Goal: Transaction & Acquisition: Purchase product/service

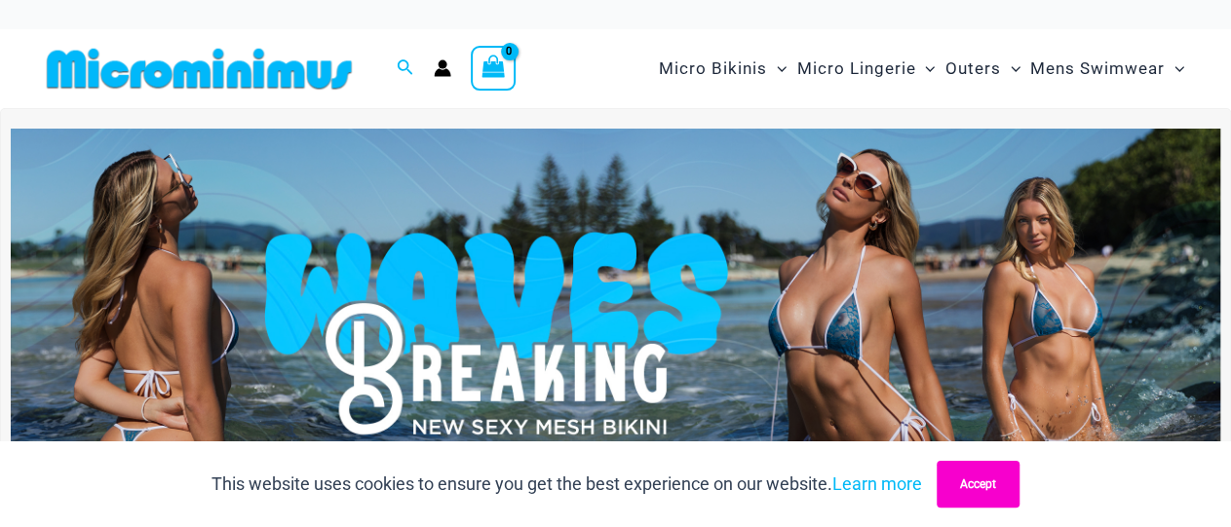
click at [1005, 491] on button "Accept" at bounding box center [977, 484] width 83 height 47
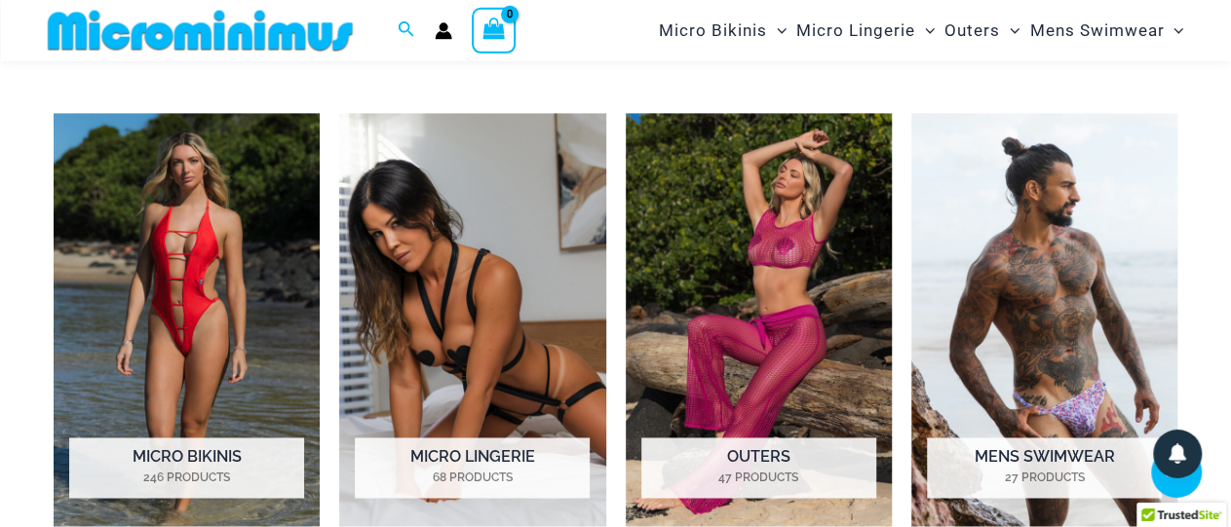
scroll to position [1327, 0]
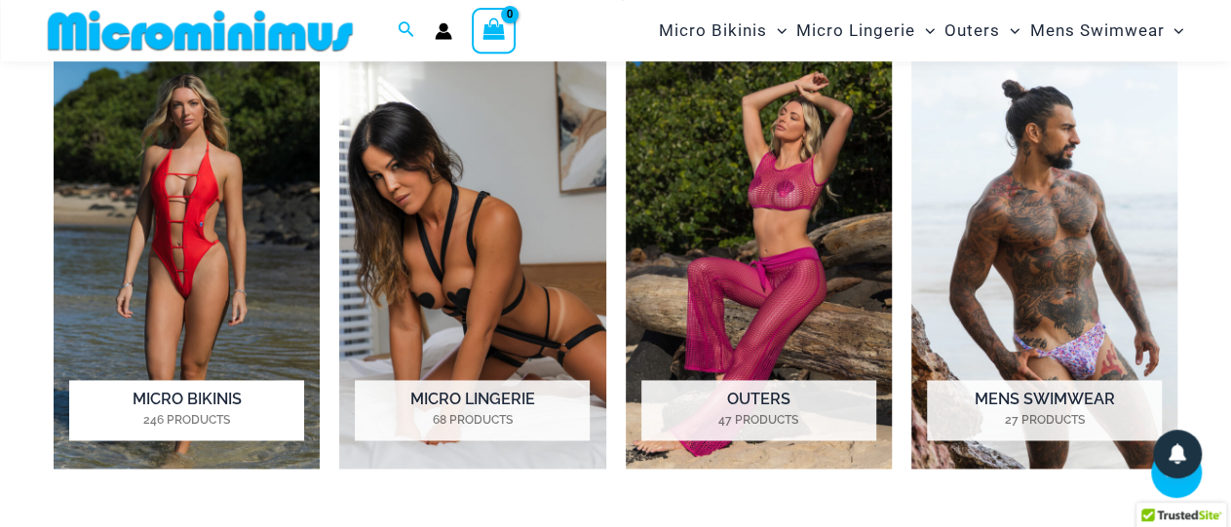
click at [188, 240] on img "Visit product category Micro Bikinis" at bounding box center [187, 262] width 266 height 413
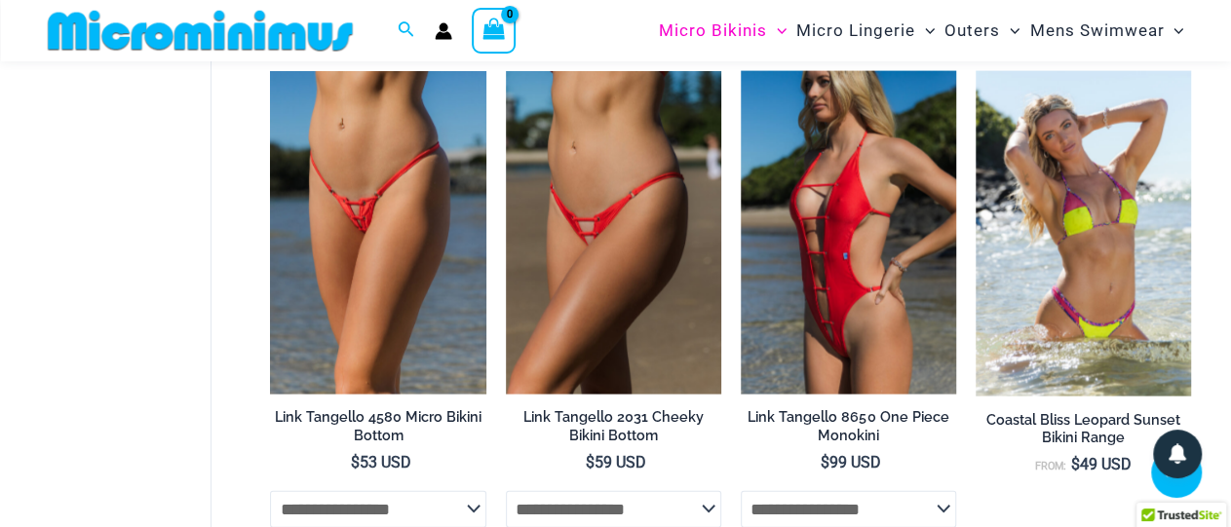
scroll to position [2166, 0]
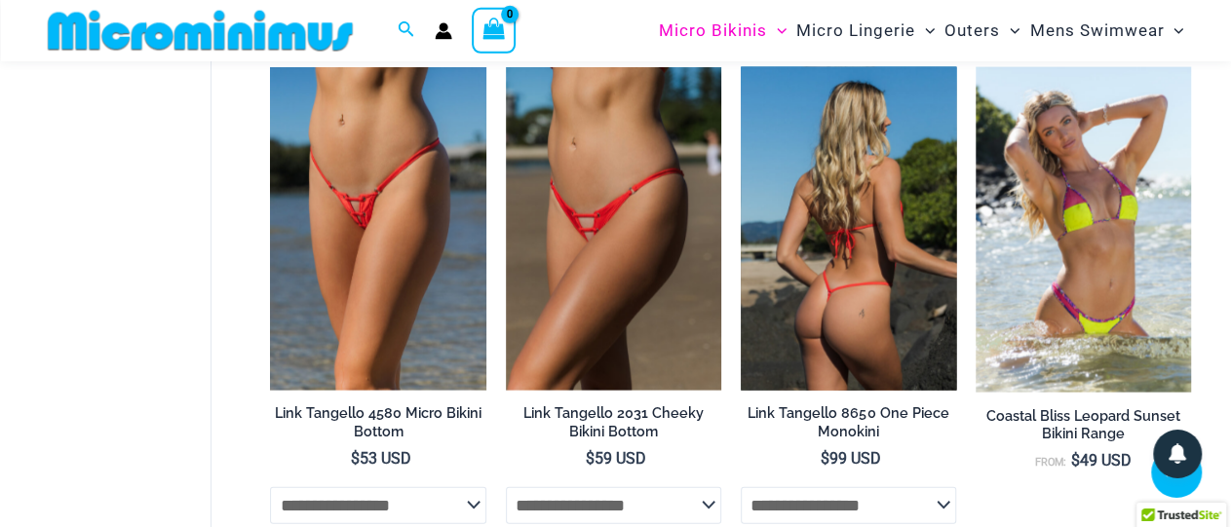
click at [843, 295] on img at bounding box center [848, 229] width 215 height 324
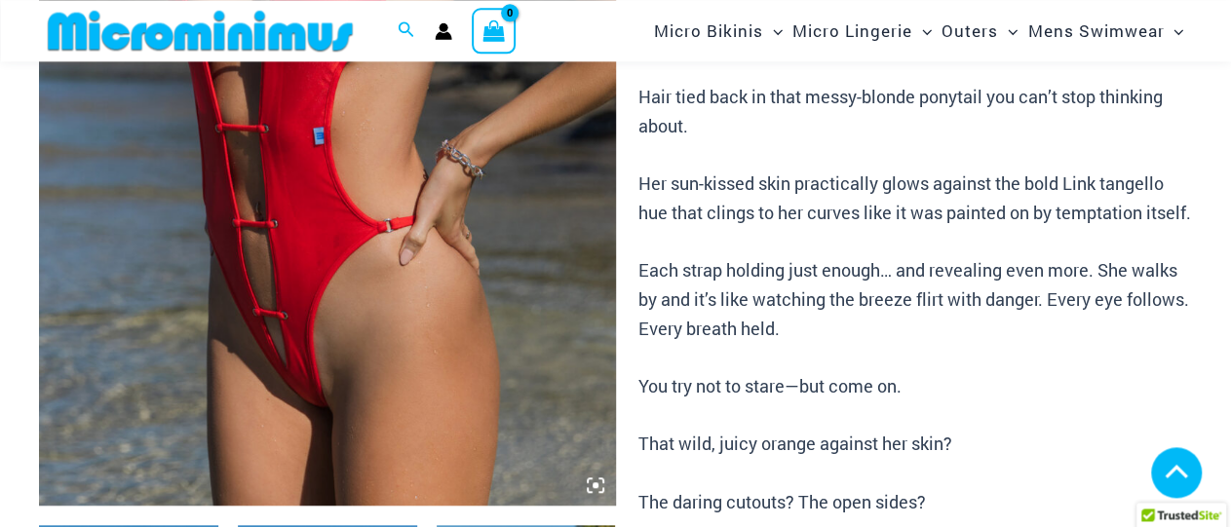
scroll to position [550, 0]
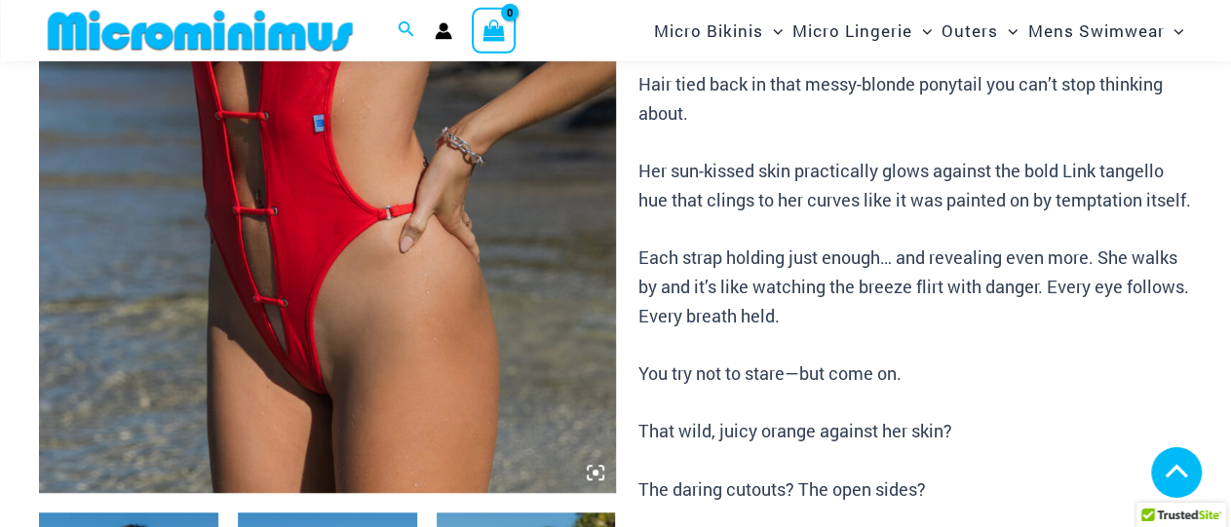
click at [592, 472] on icon at bounding box center [595, 473] width 6 height 6
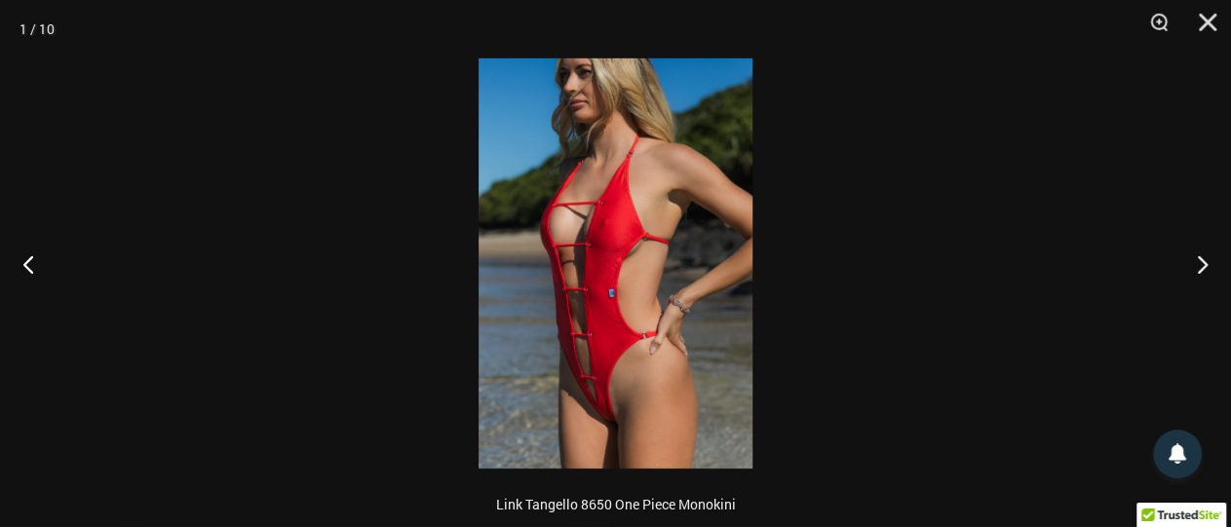
click at [594, 407] on img at bounding box center [615, 263] width 274 height 410
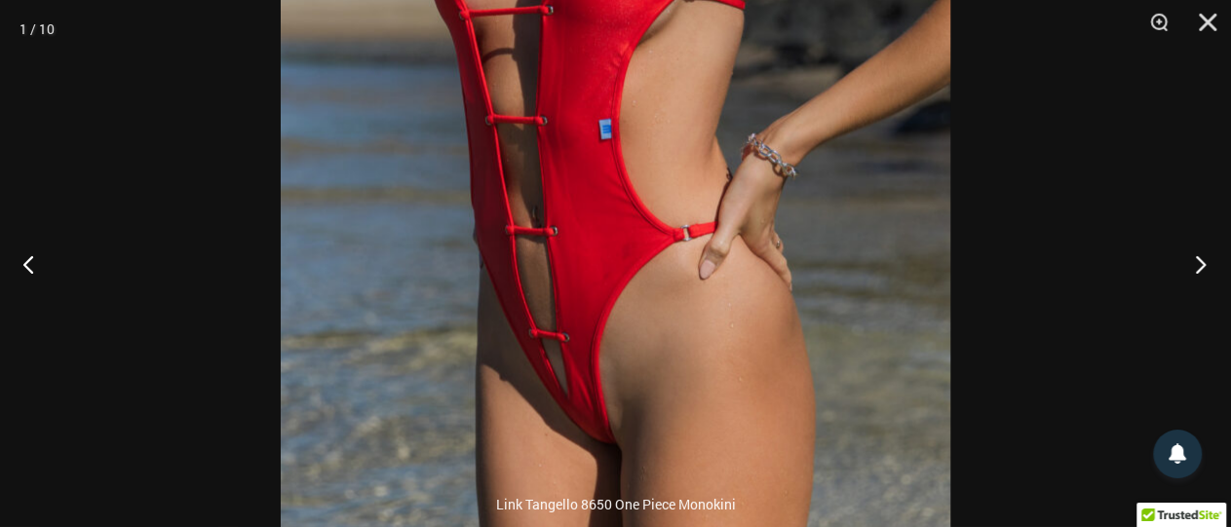
click at [1209, 259] on button "Next" at bounding box center [1194, 263] width 73 height 97
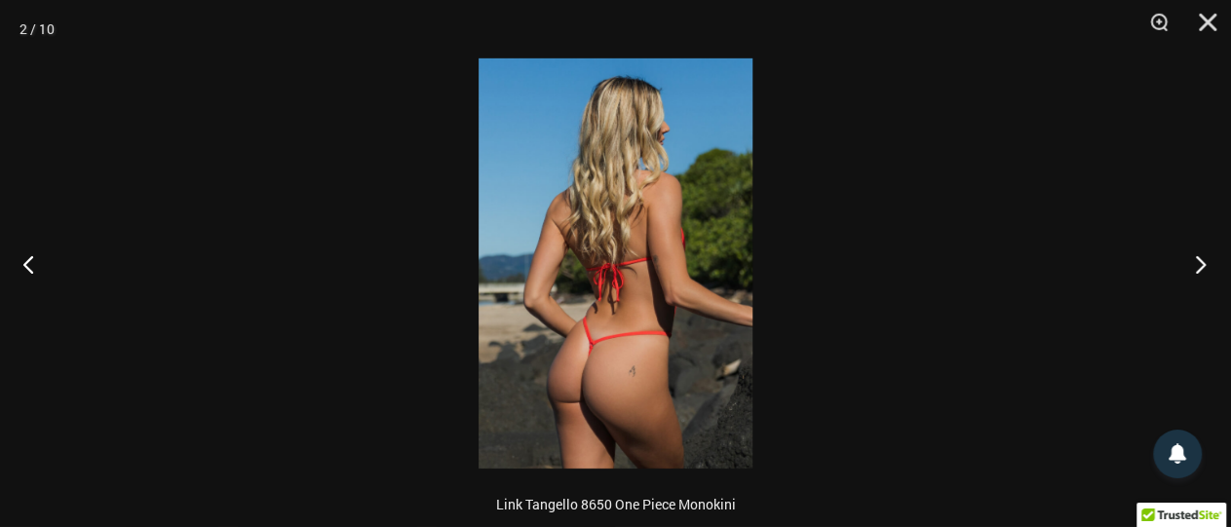
click at [1210, 259] on button "Next" at bounding box center [1194, 263] width 73 height 97
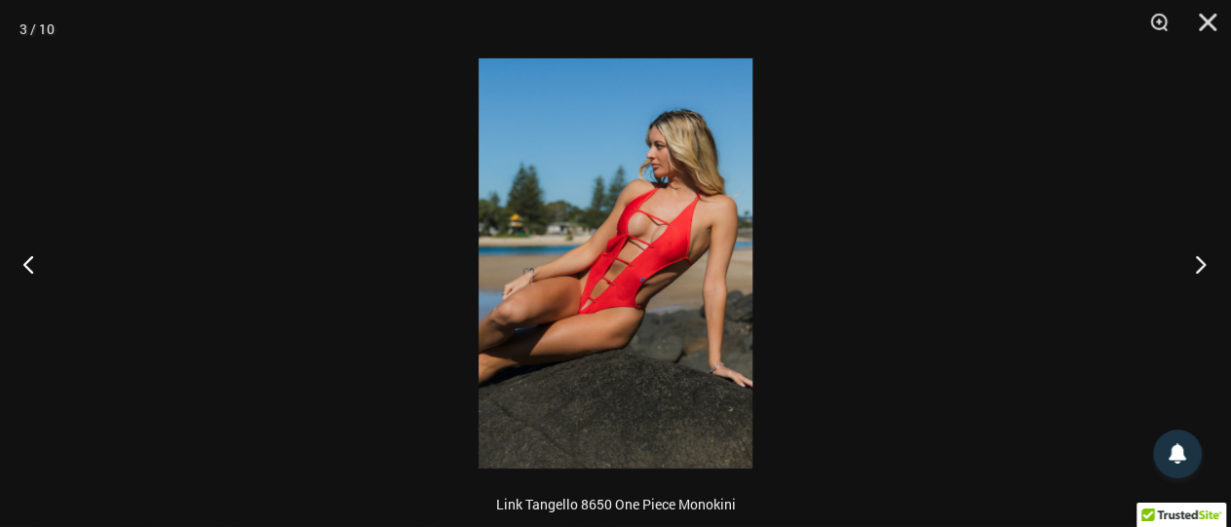
click at [1199, 268] on button "Next" at bounding box center [1194, 263] width 73 height 97
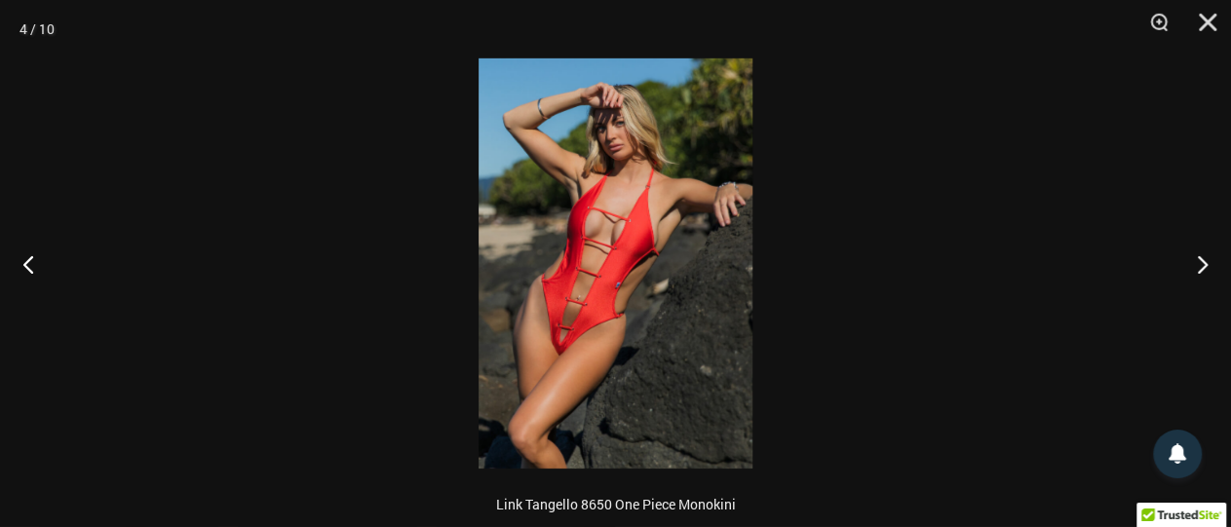
click at [561, 345] on img at bounding box center [615, 263] width 274 height 410
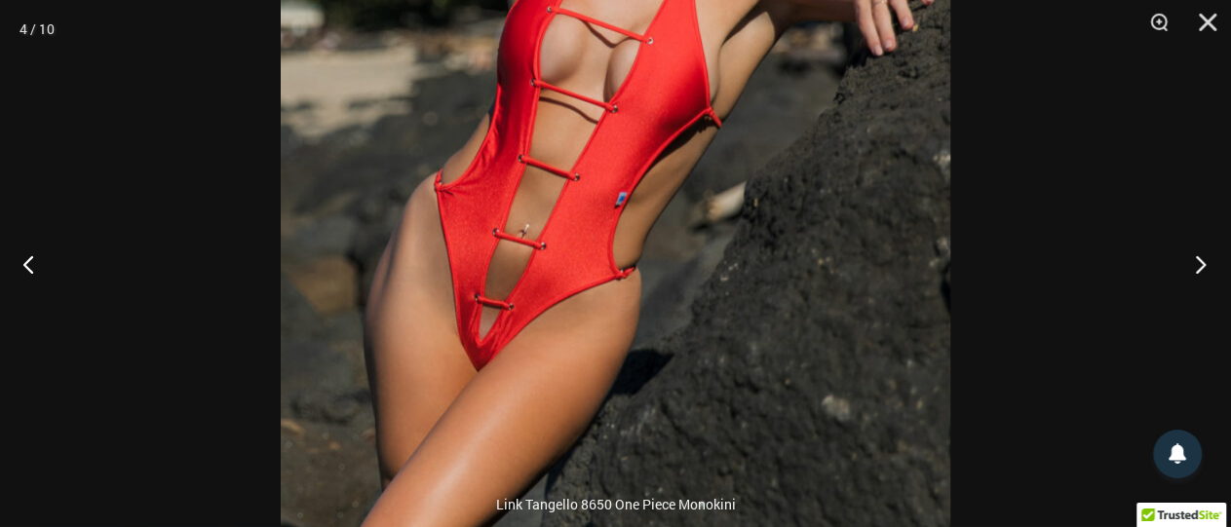
click at [1198, 261] on button "Next" at bounding box center [1194, 263] width 73 height 97
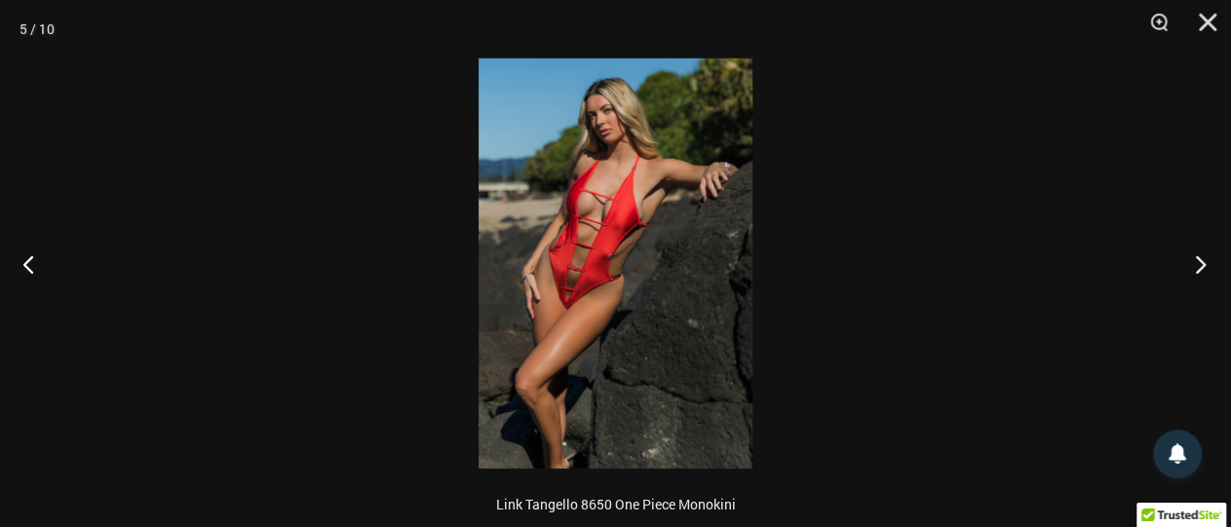
click at [1198, 261] on button "Next" at bounding box center [1194, 263] width 73 height 97
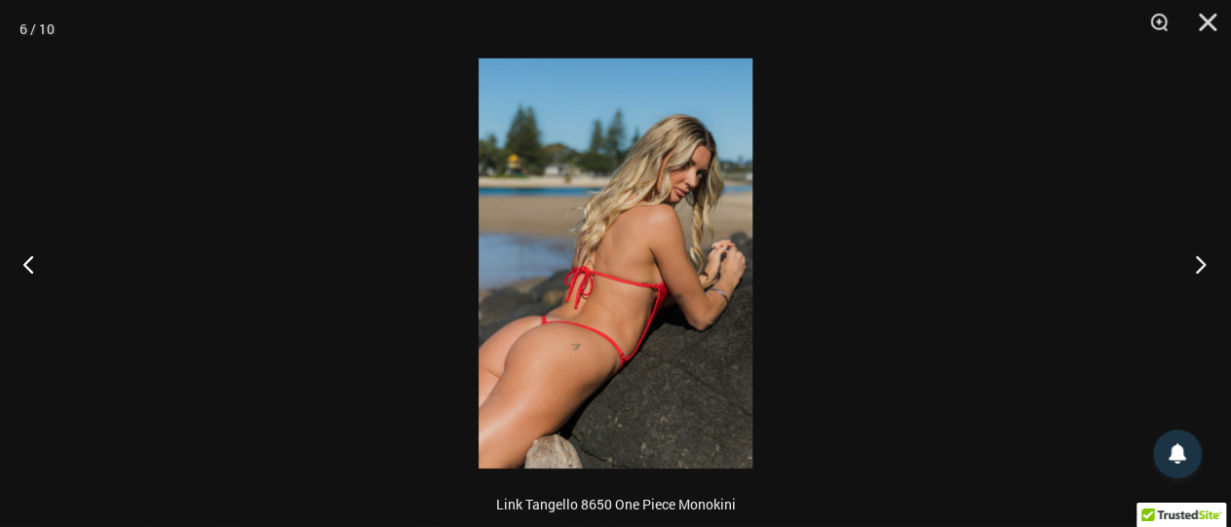
click at [1198, 261] on button "Next" at bounding box center [1194, 263] width 73 height 97
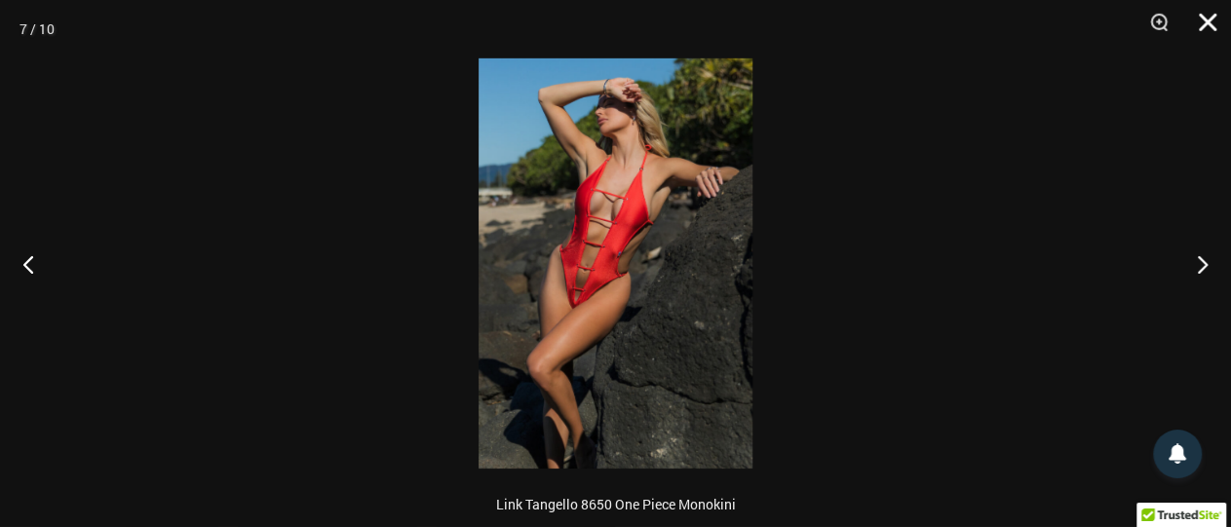
click at [1211, 13] on button "Close" at bounding box center [1200, 29] width 49 height 58
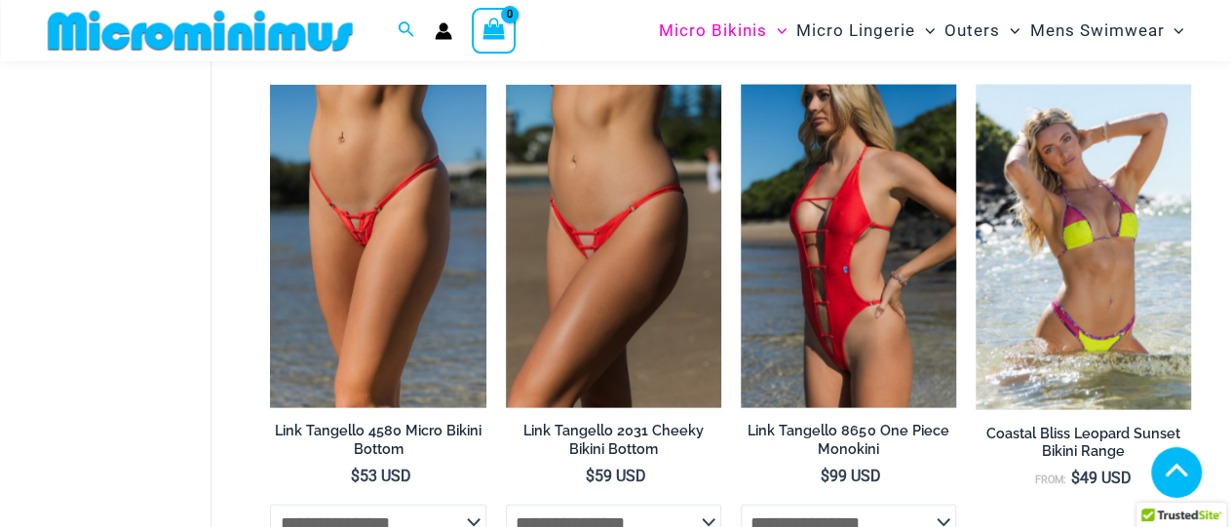
scroll to position [2166, 0]
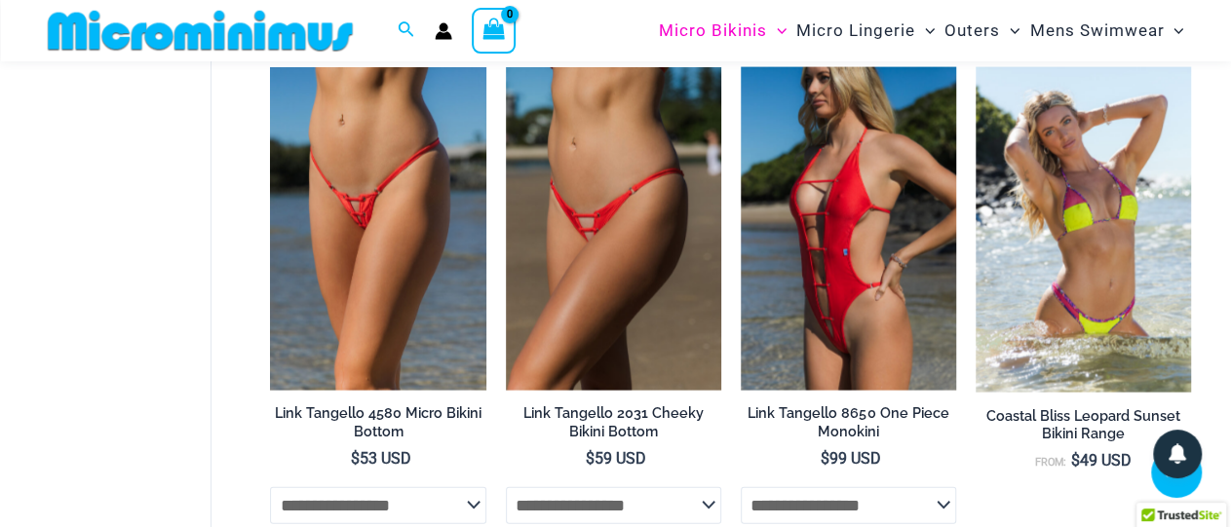
click at [132, 32] on img at bounding box center [200, 31] width 321 height 44
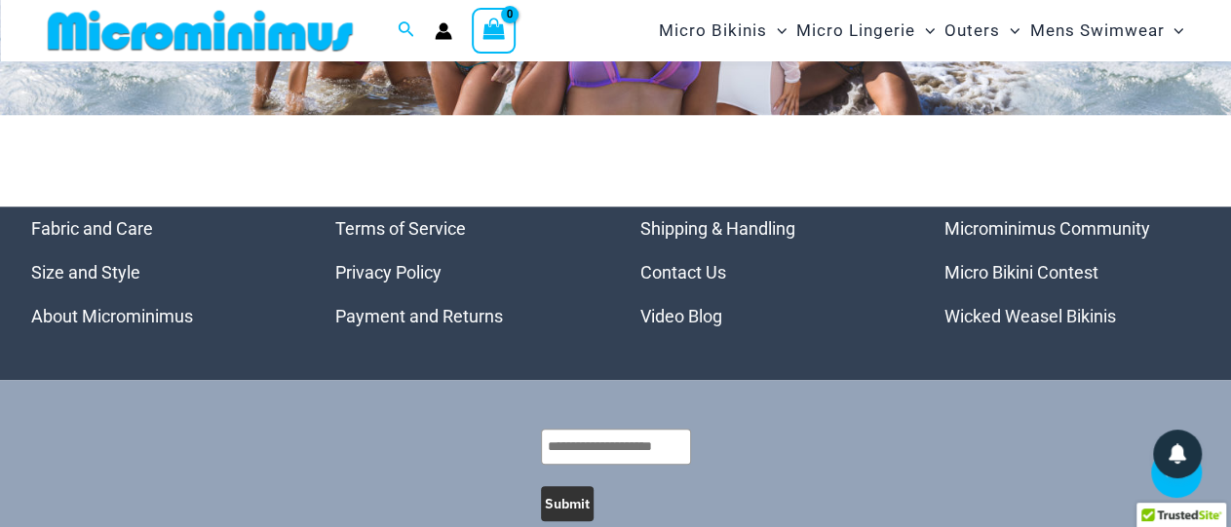
scroll to position [8290, 0]
